Goal: Information Seeking & Learning: Learn about a topic

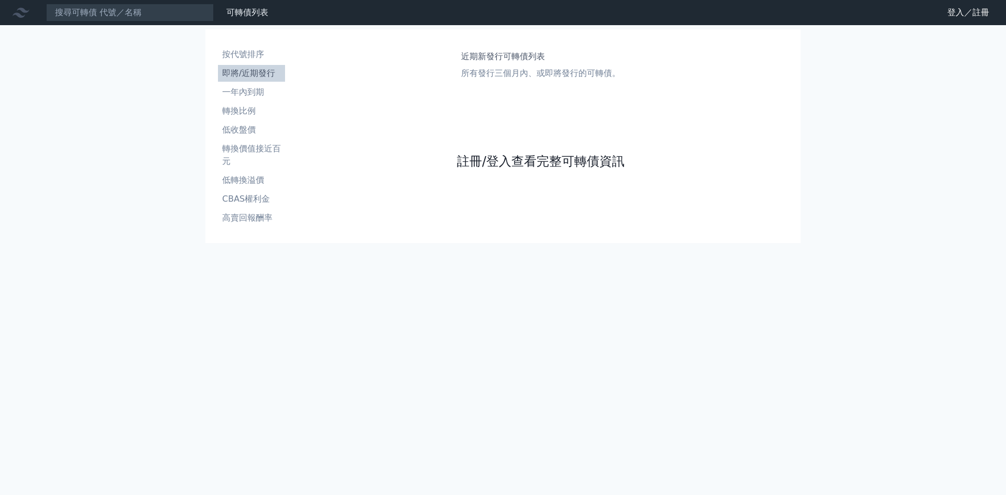
click at [559, 162] on link "註冊/登入查看完整可轉債資訊" at bounding box center [541, 161] width 168 height 17
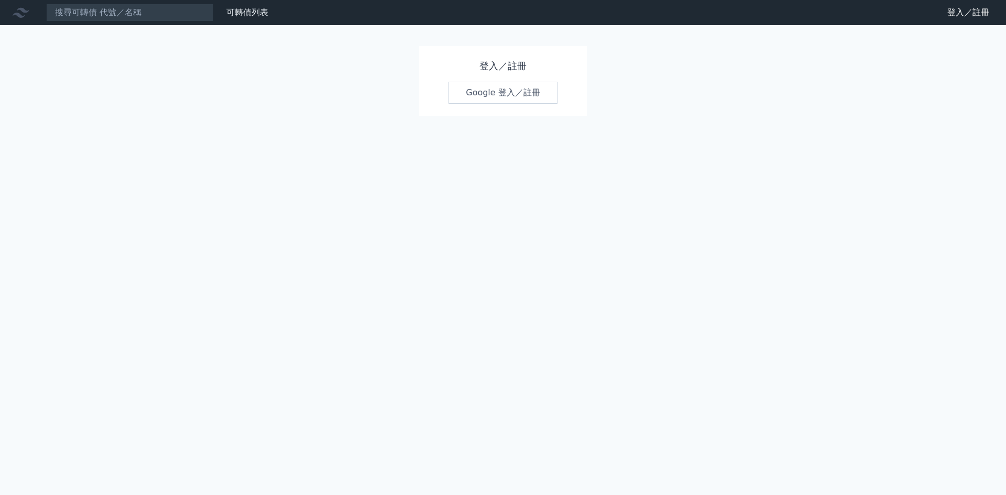
click at [509, 95] on link "Google 登入／註冊" at bounding box center [503, 93] width 109 height 22
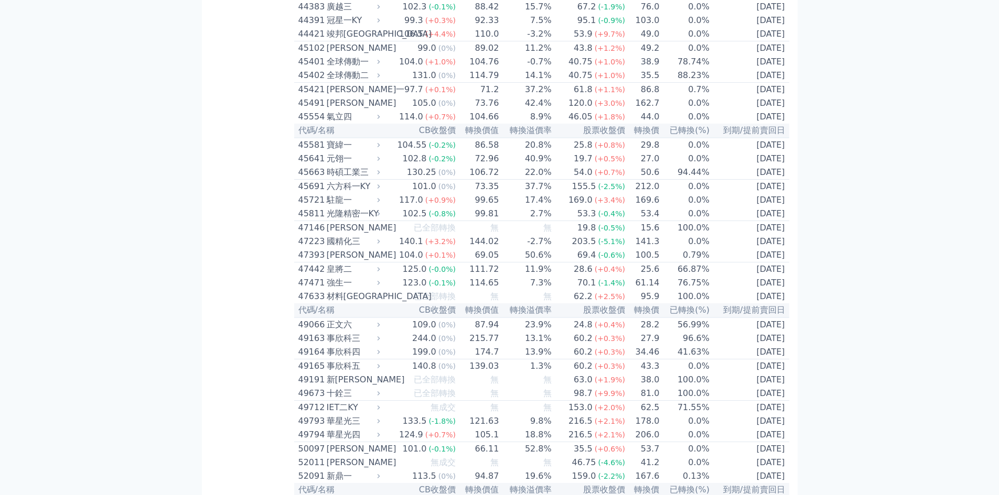
scroll to position [2935, 0]
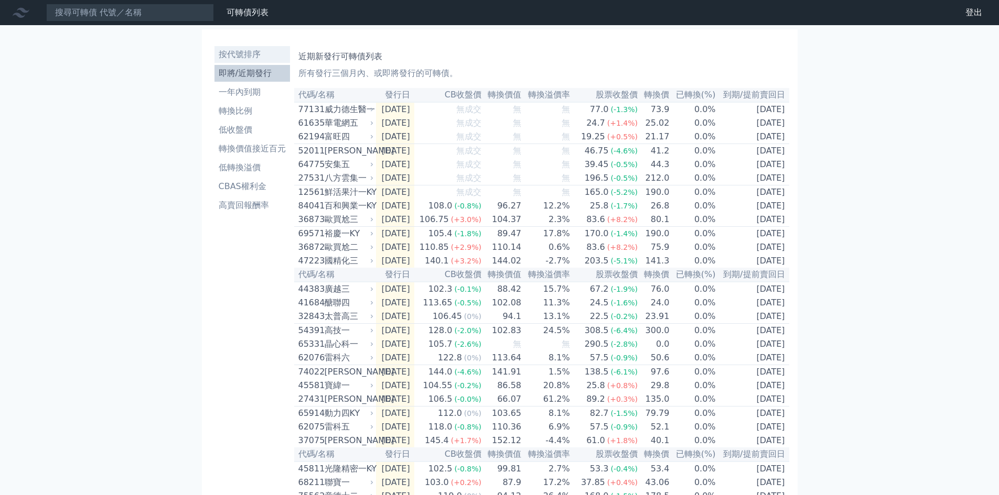
click at [245, 53] on li "按代號排序" at bounding box center [251, 54] width 75 height 13
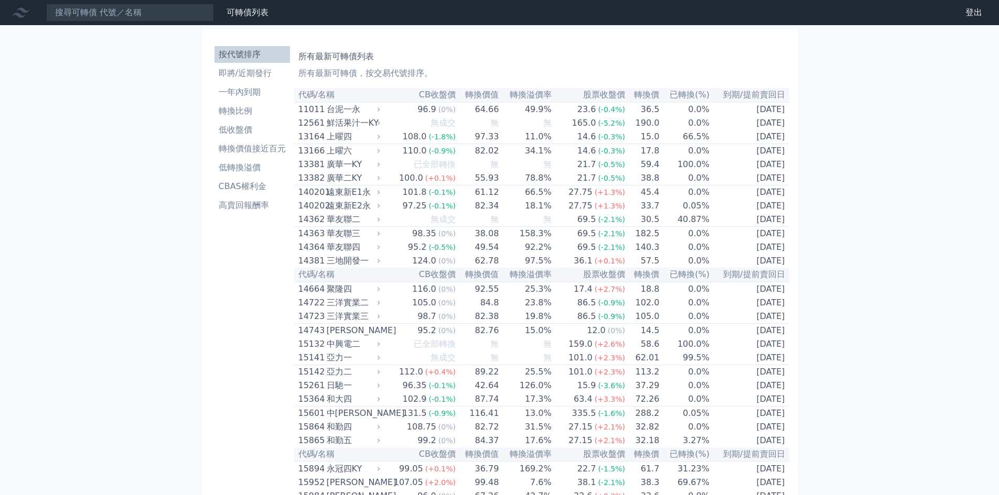
click at [246, 53] on li "按代號排序" at bounding box center [251, 54] width 75 height 13
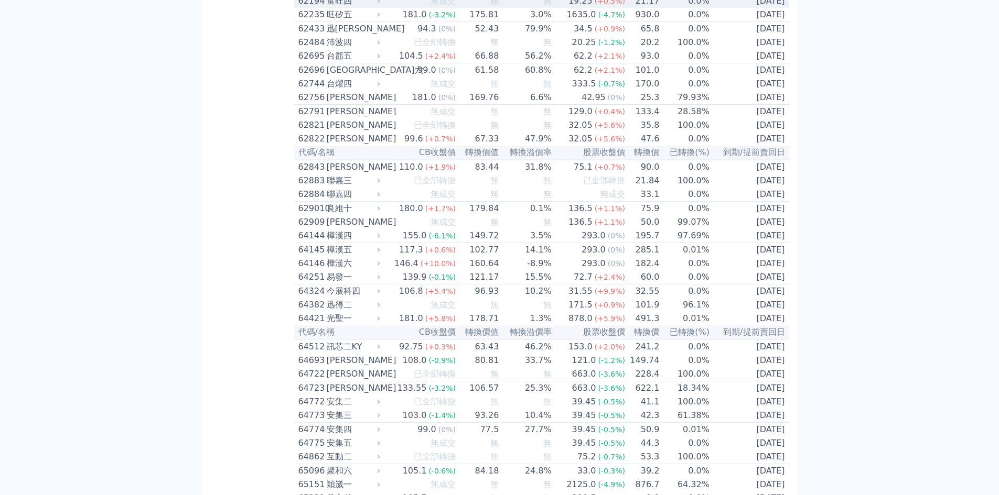
scroll to position [4097, 0]
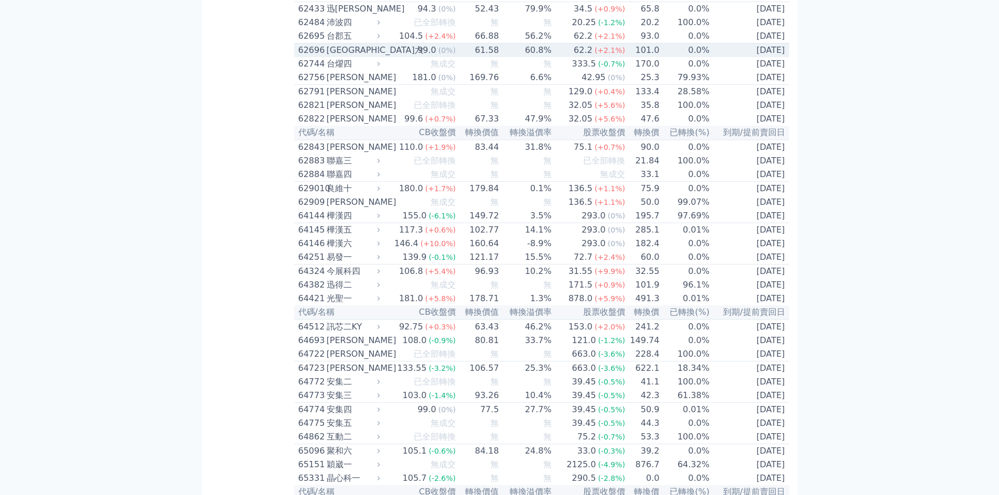
click at [305, 57] on div "62696" at bounding box center [311, 50] width 26 height 13
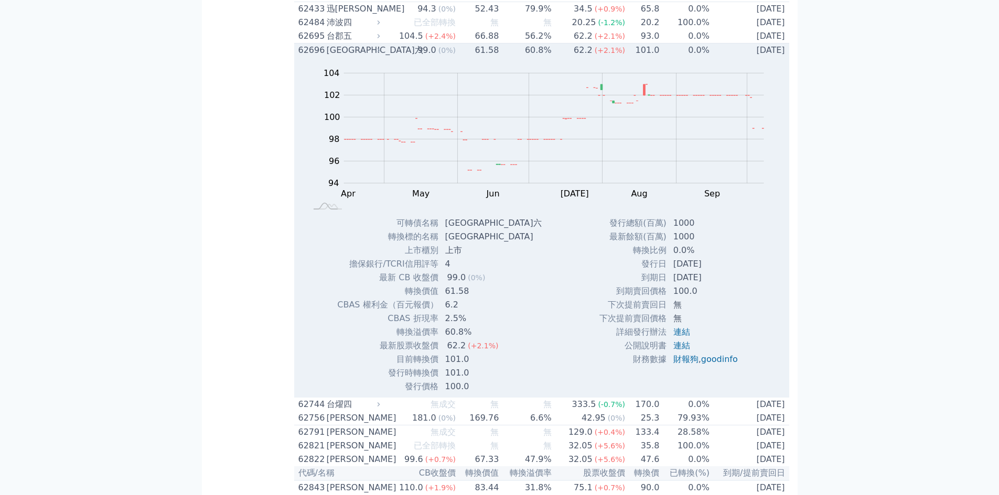
scroll to position [4377, 0]
